Goal: Information Seeking & Learning: Check status

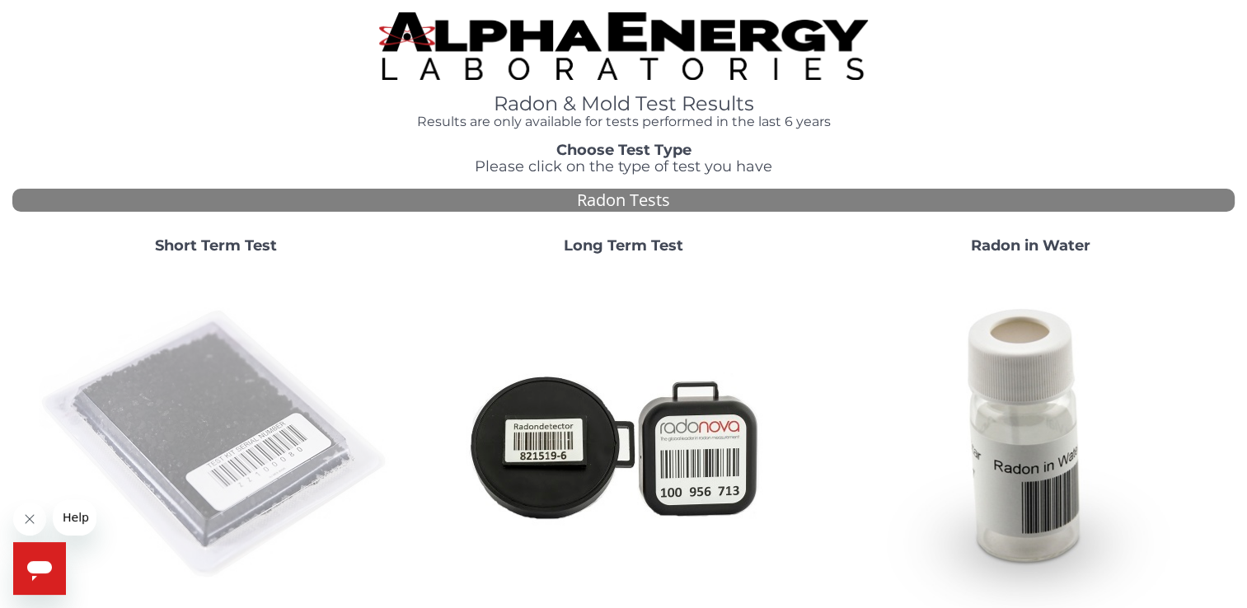
click at [231, 376] on img at bounding box center [216, 445] width 354 height 354
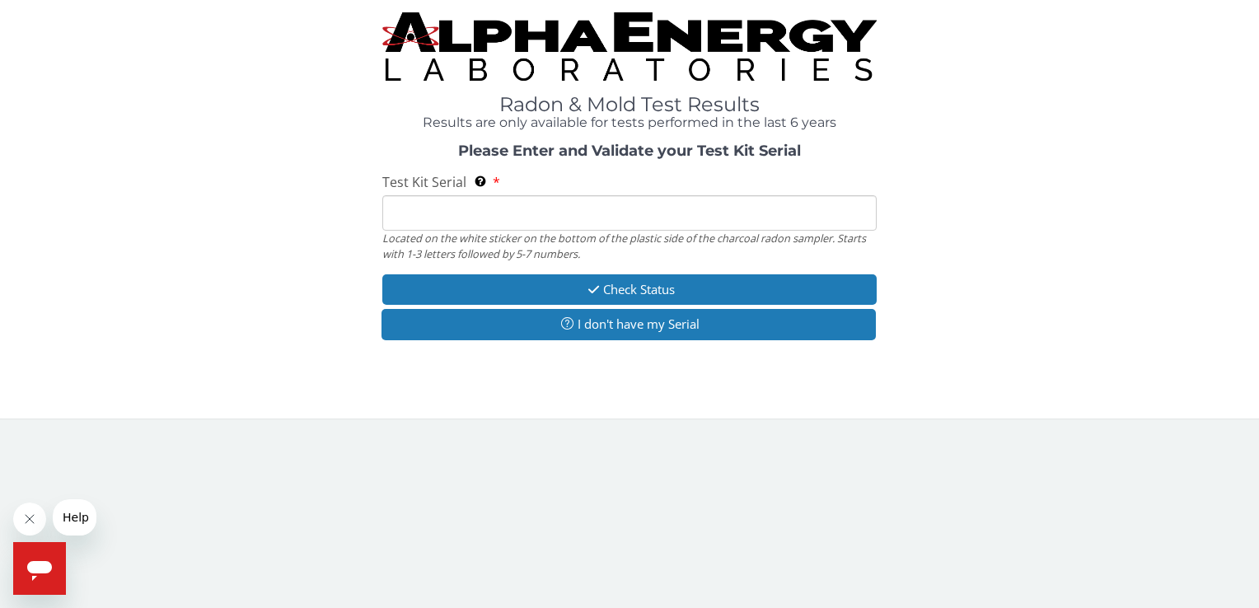
click at [479, 229] on input "Test Kit Serial Located on the white sticker on the bottom of the plastic side …" at bounding box center [629, 212] width 494 height 35
type input "FE363754"
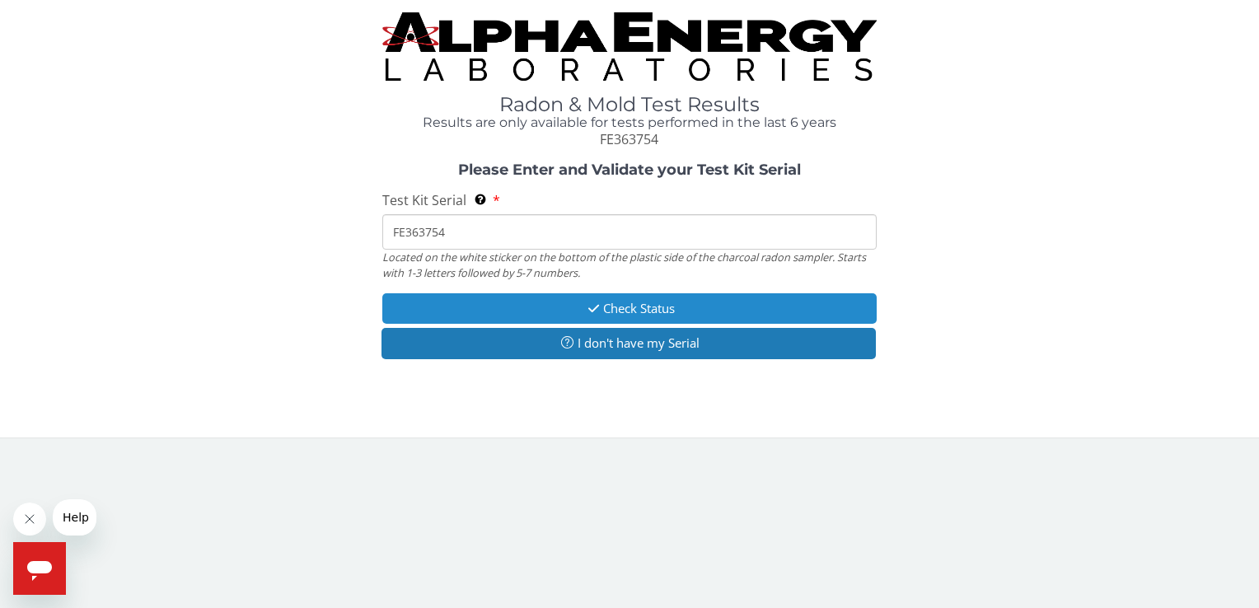
click at [517, 302] on button "Check Status" at bounding box center [629, 308] width 494 height 30
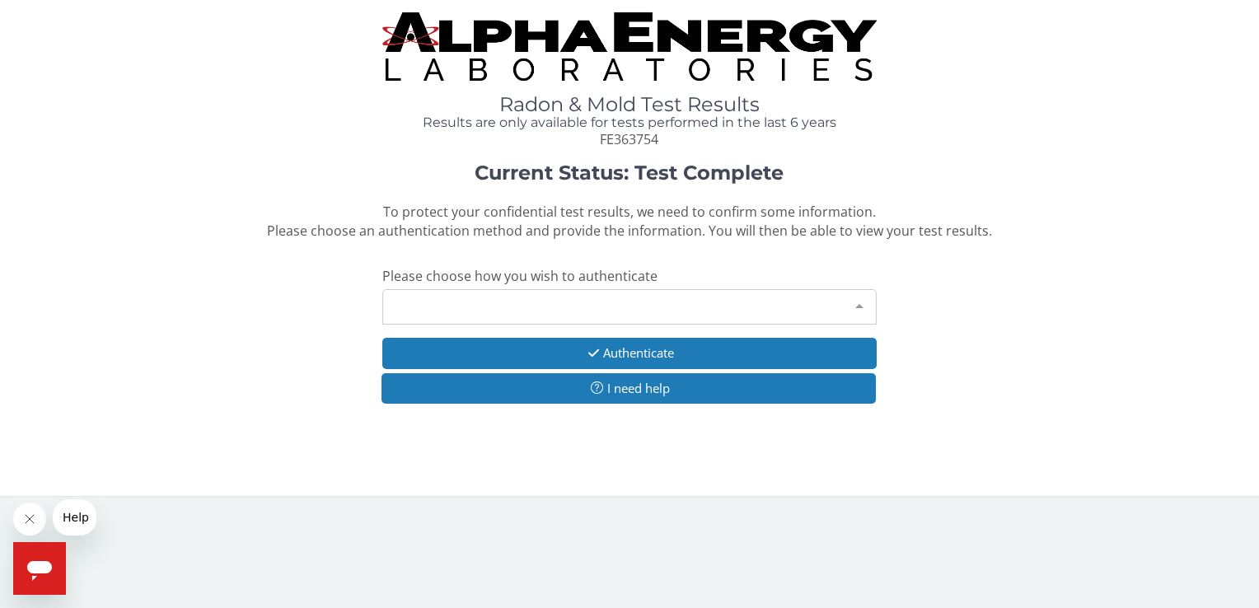
click at [590, 304] on div "Please make a selection" at bounding box center [629, 306] width 494 height 35
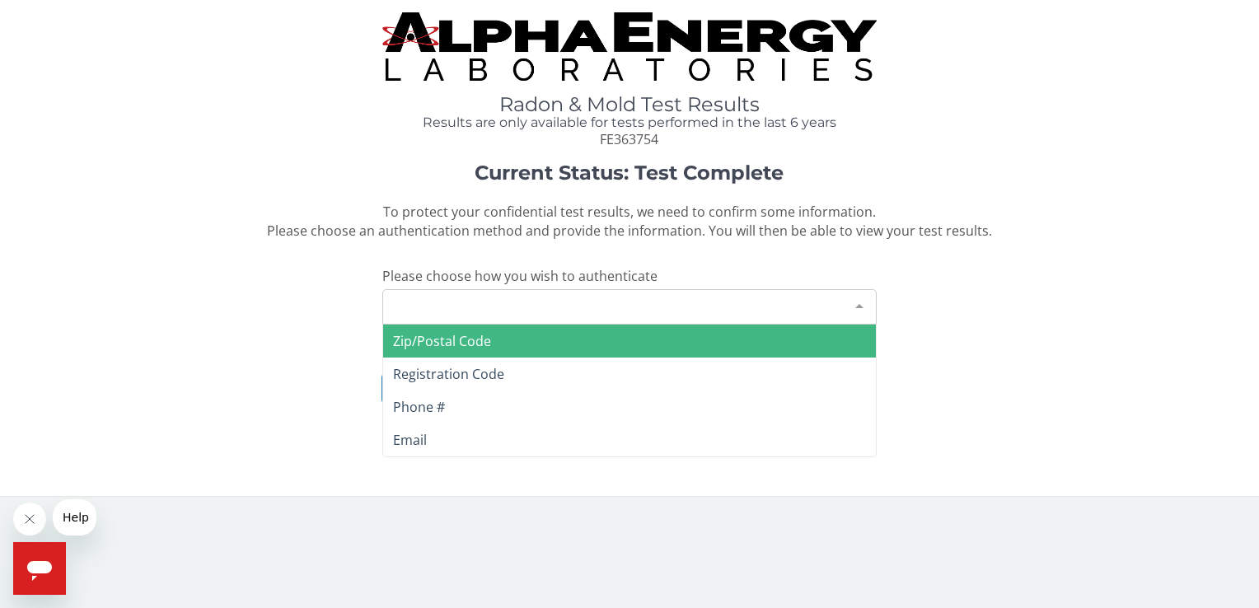
click at [496, 339] on span "Zip/Postal Code" at bounding box center [629, 341] width 492 height 33
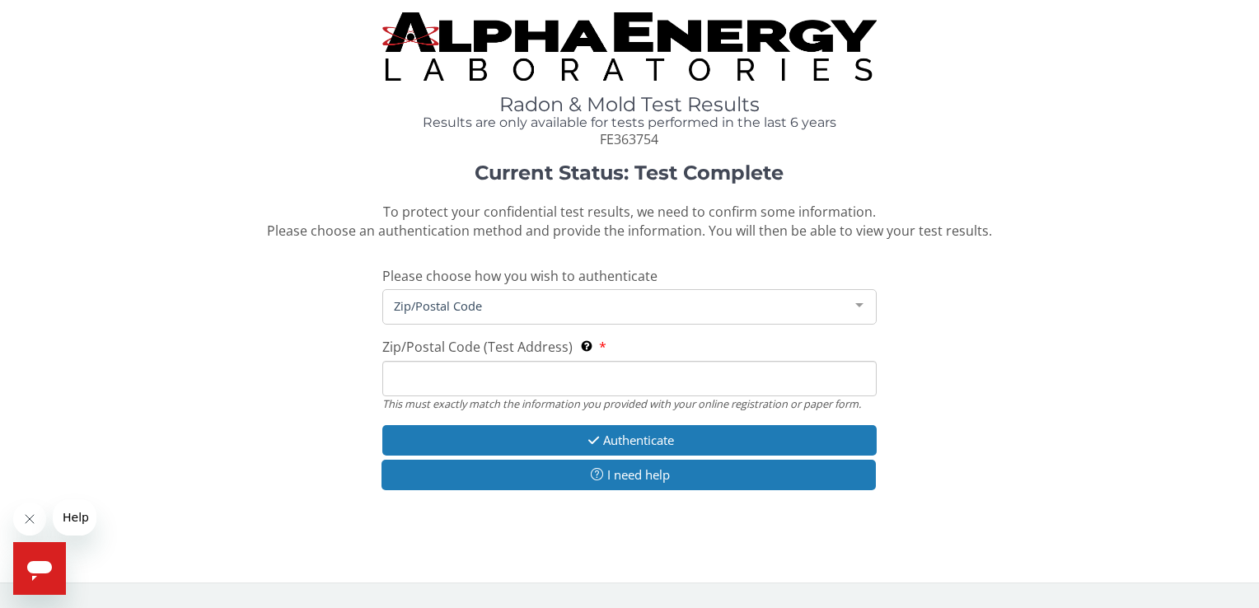
click at [457, 373] on input "Zip/Postal Code (Test Address) This must exactly match the information you prov…" at bounding box center [629, 378] width 494 height 35
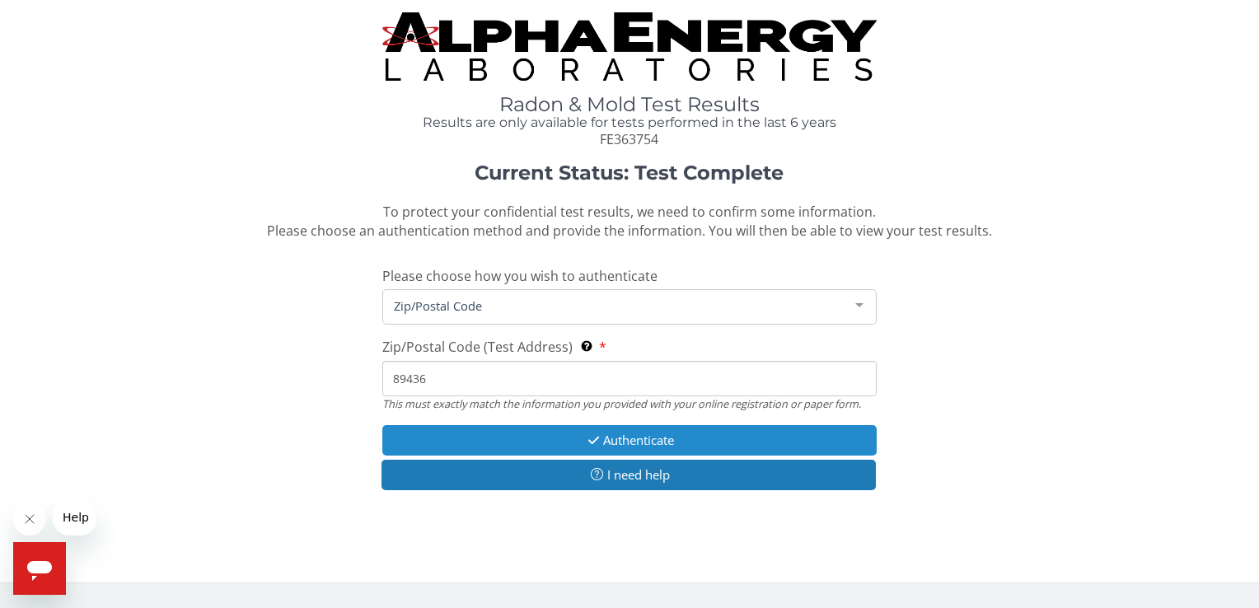
type input "89436"
click at [639, 434] on button "Authenticate" at bounding box center [629, 440] width 494 height 30
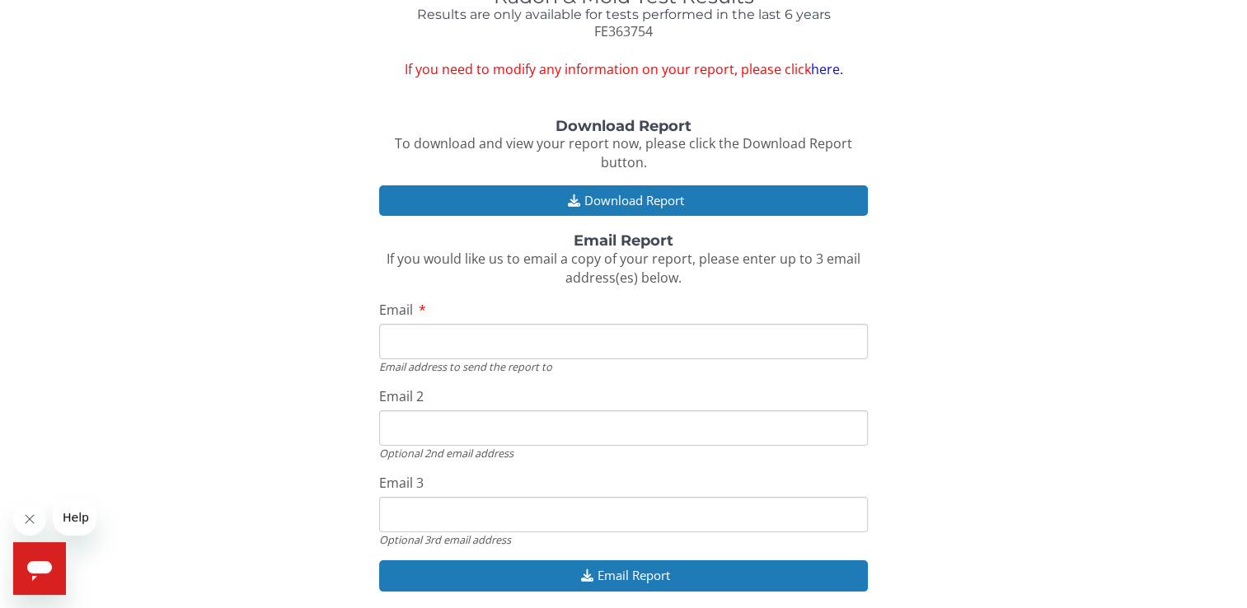
scroll to position [108, 0]
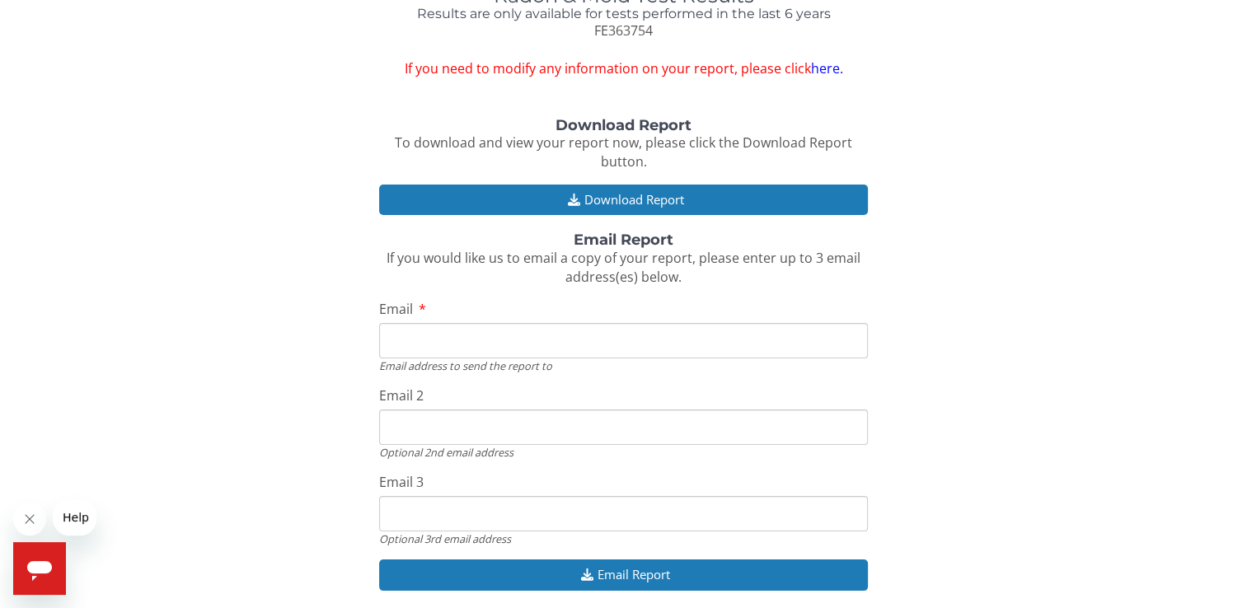
click at [407, 339] on input "Email" at bounding box center [623, 340] width 489 height 35
type input "[EMAIL_ADDRESS][DOMAIN_NAME]"
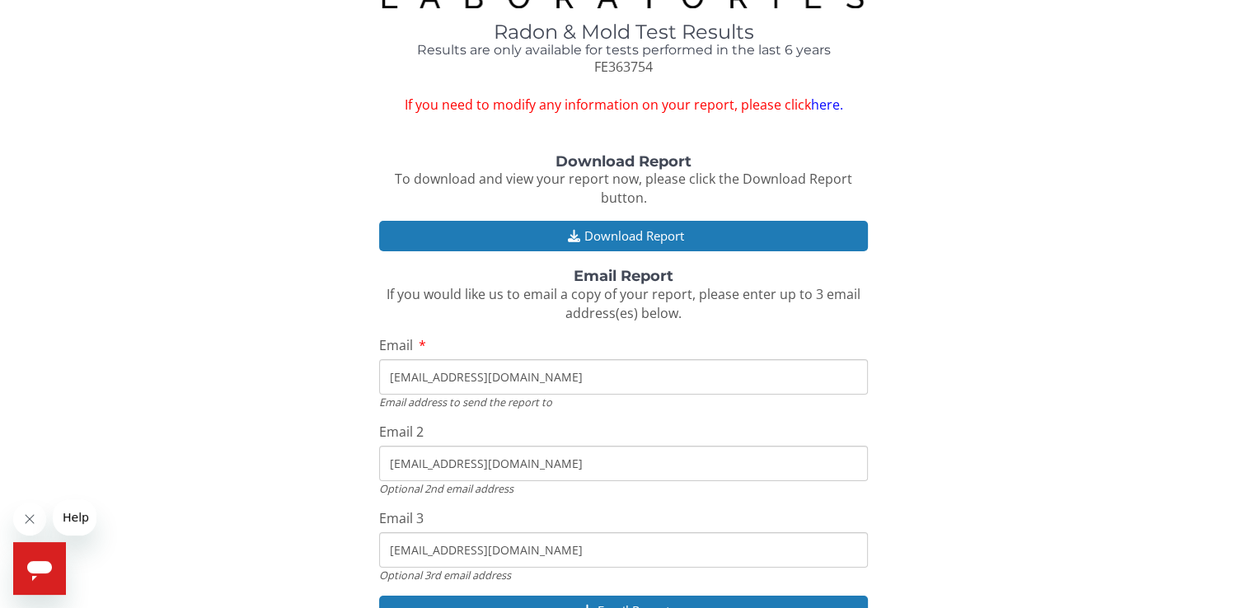
scroll to position [171, 0]
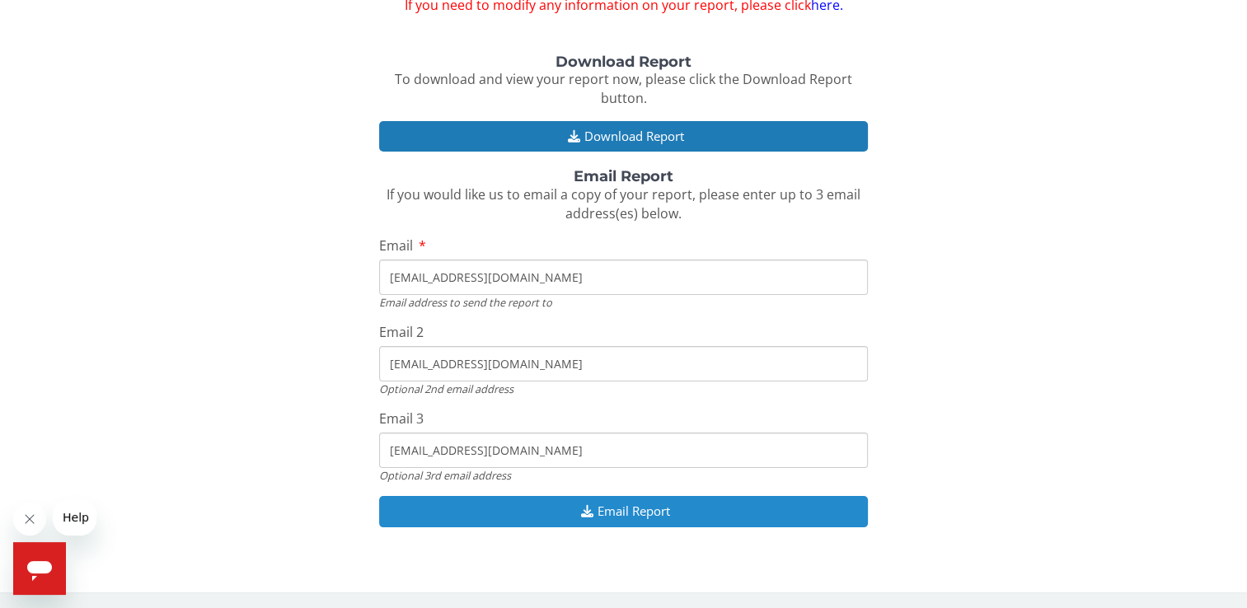
click at [633, 507] on button "Email Report" at bounding box center [623, 511] width 489 height 30
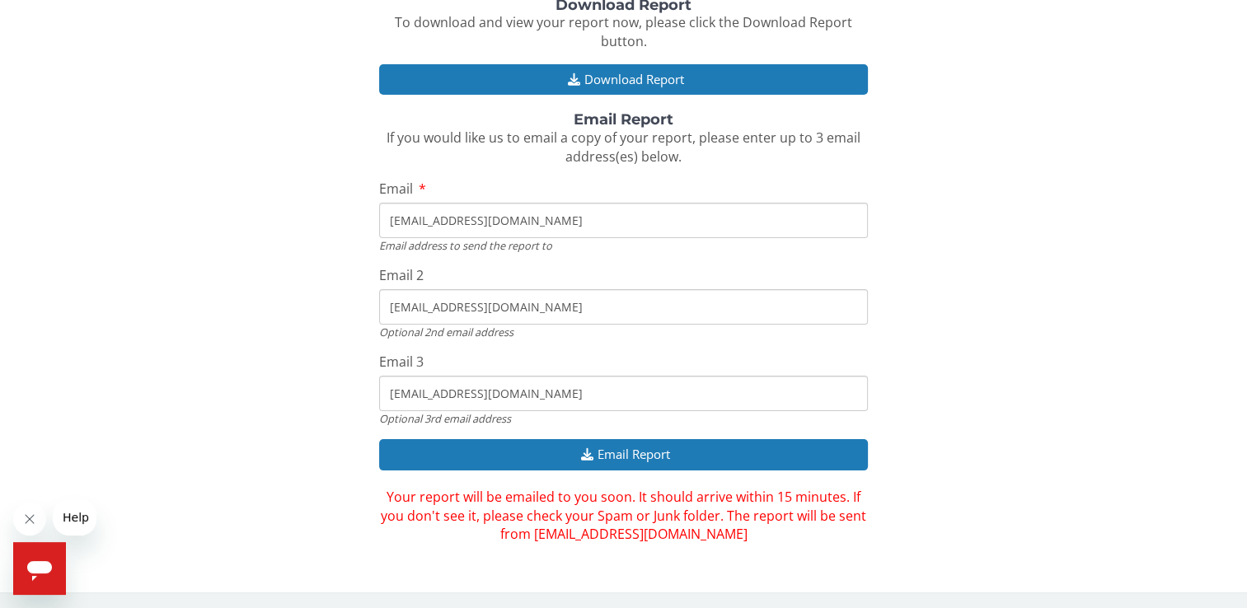
scroll to position [0, 0]
